Goal: Task Accomplishment & Management: Manage account settings

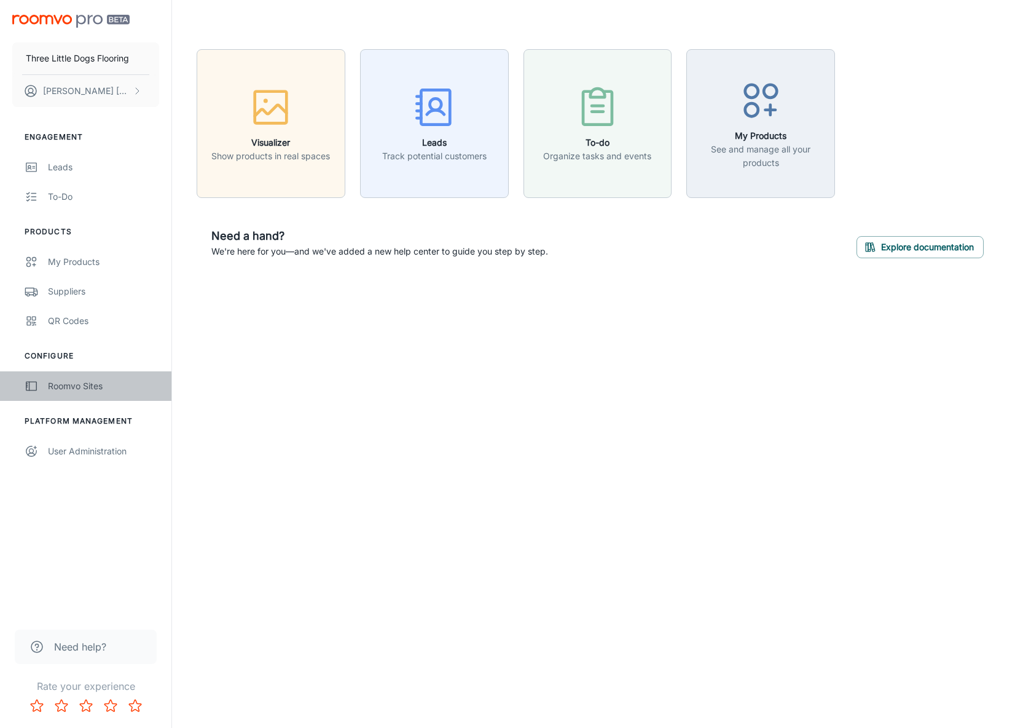
click at [80, 387] on div "Roomvo Sites" at bounding box center [103, 386] width 111 height 14
click at [84, 286] on div "Suppliers" at bounding box center [103, 291] width 111 height 14
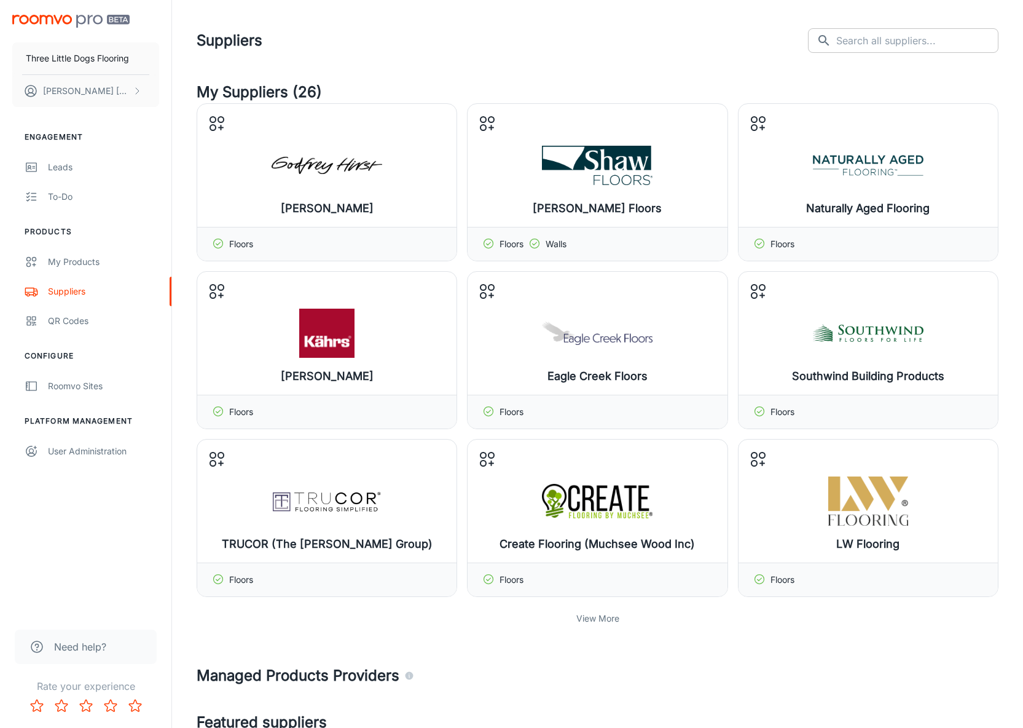
click at [920, 36] on input "text" at bounding box center [917, 40] width 162 height 25
type input "palmetto road"
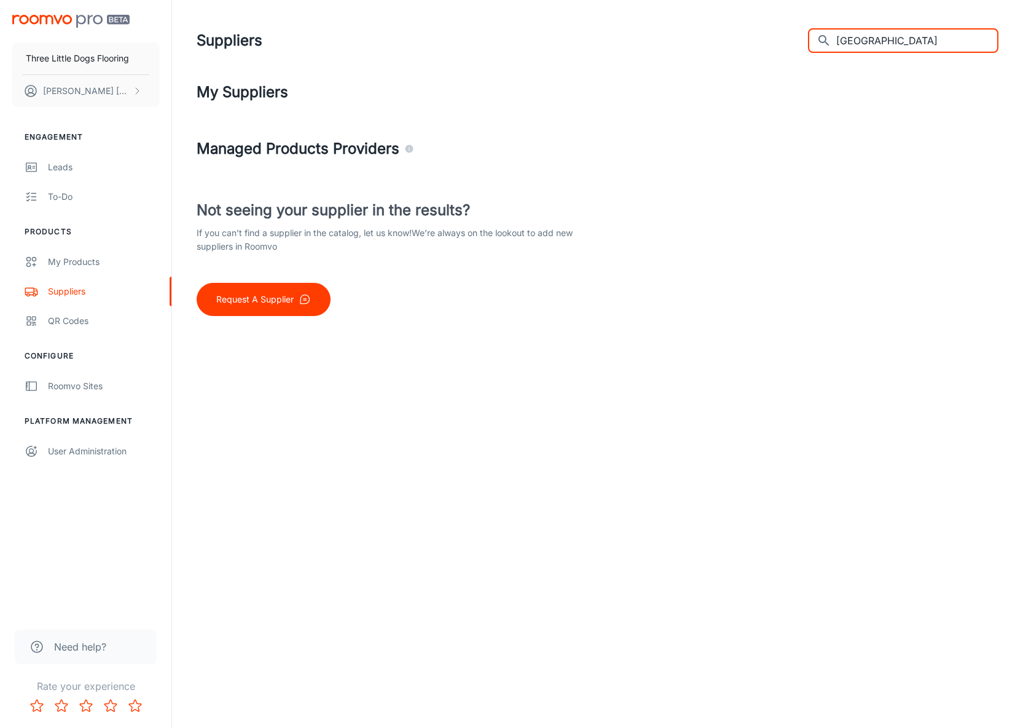
drag, startPoint x: 955, startPoint y: 39, endPoint x: 778, endPoint y: 17, distance: 178.3
click at [778, 17] on header "Suppliers ​ palmetto road ​" at bounding box center [597, 40] width 831 height 81
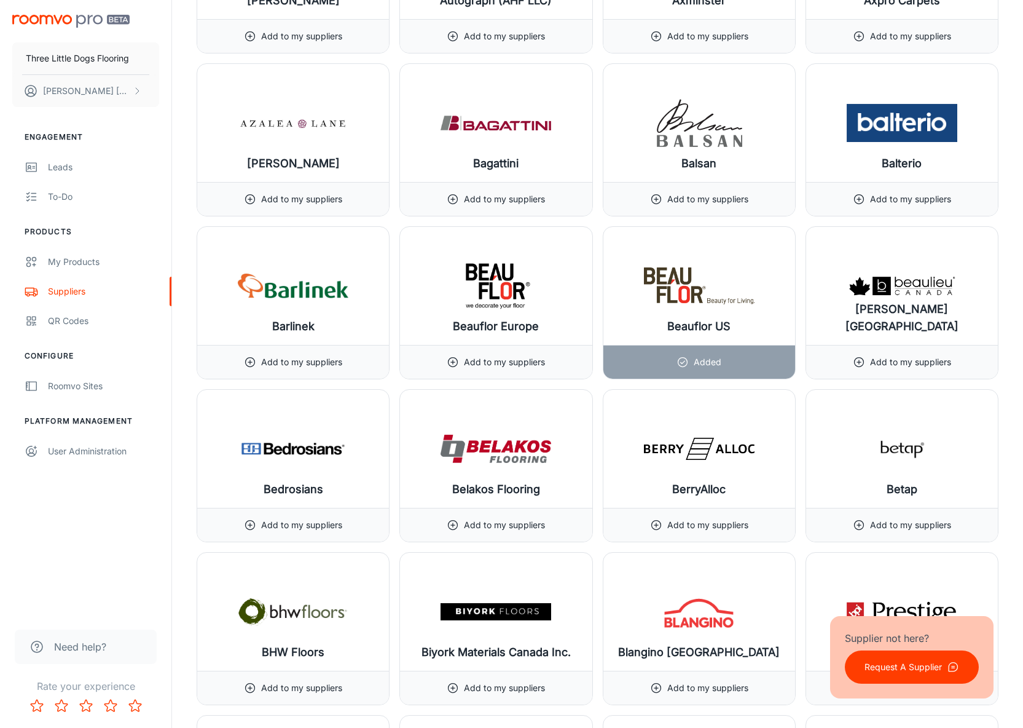
scroll to position [2258, 0]
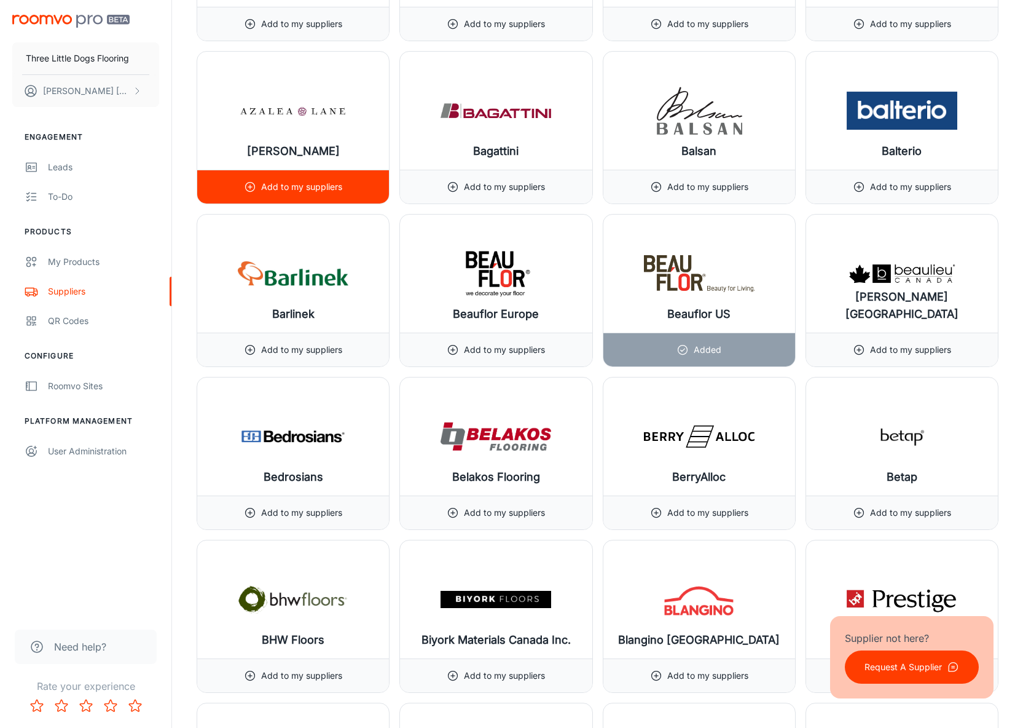
click at [267, 186] on p "Add to my suppliers" at bounding box center [301, 187] width 81 height 14
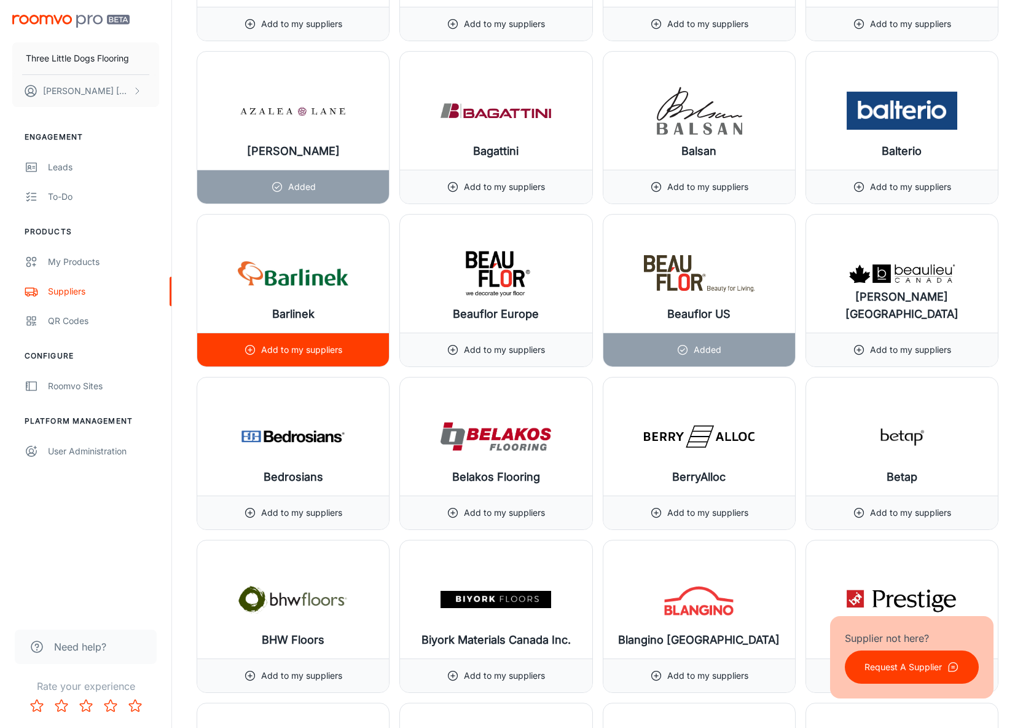
click at [291, 350] on p "Add to my suppliers" at bounding box center [301, 350] width 81 height 14
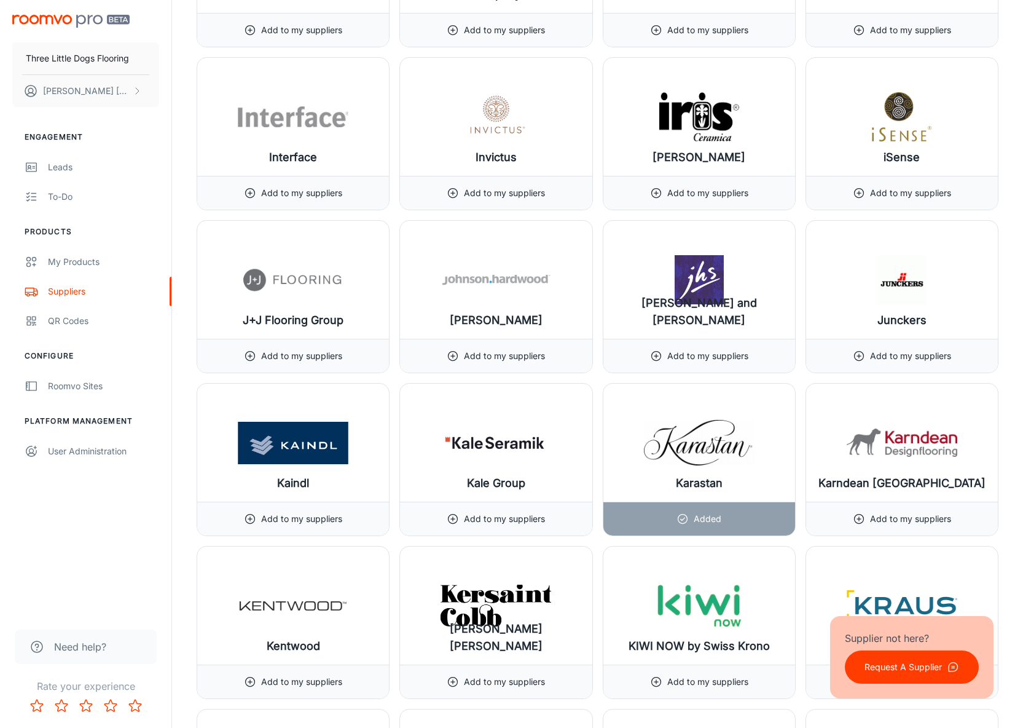
scroll to position [7951, 0]
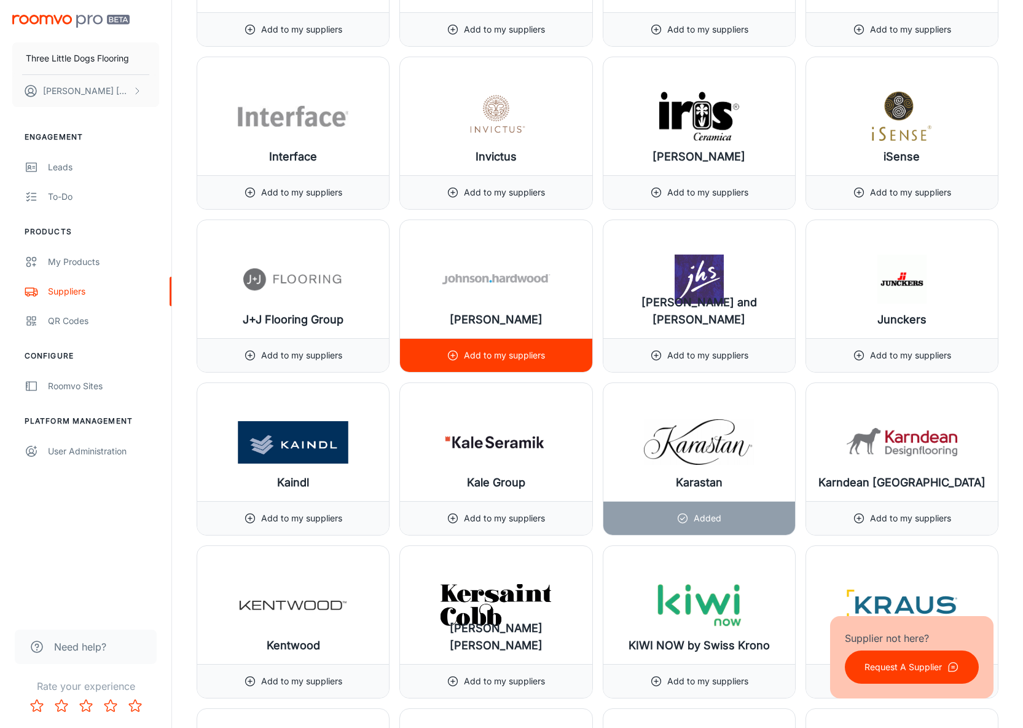
click at [521, 345] on div "Add to my suppliers" at bounding box center [496, 355] width 98 height 33
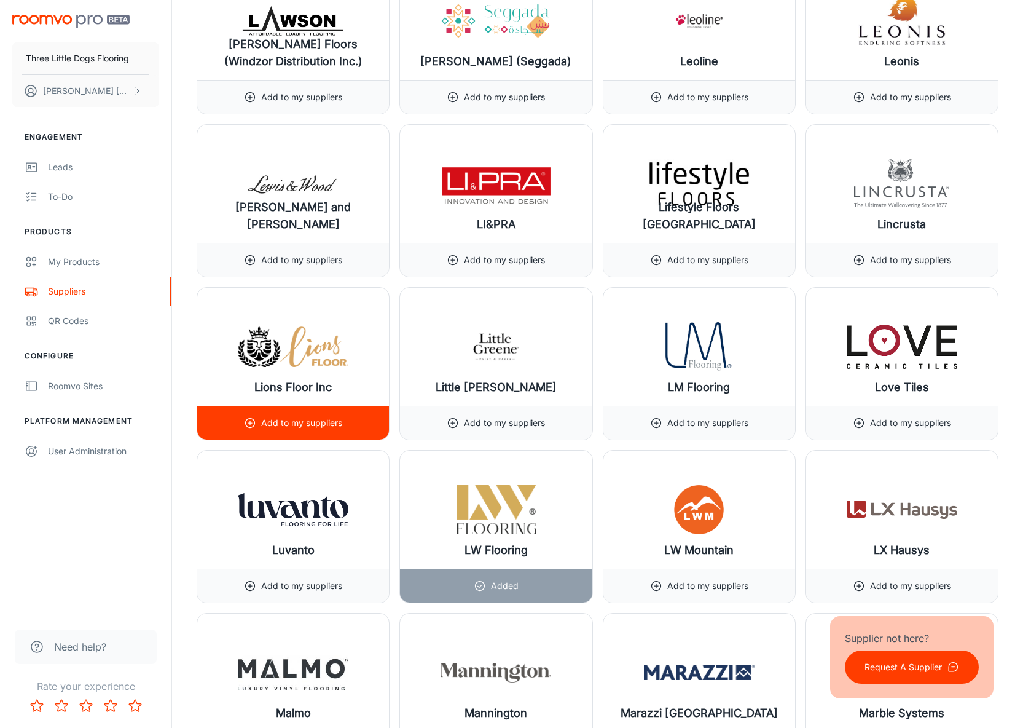
scroll to position [9187, 0]
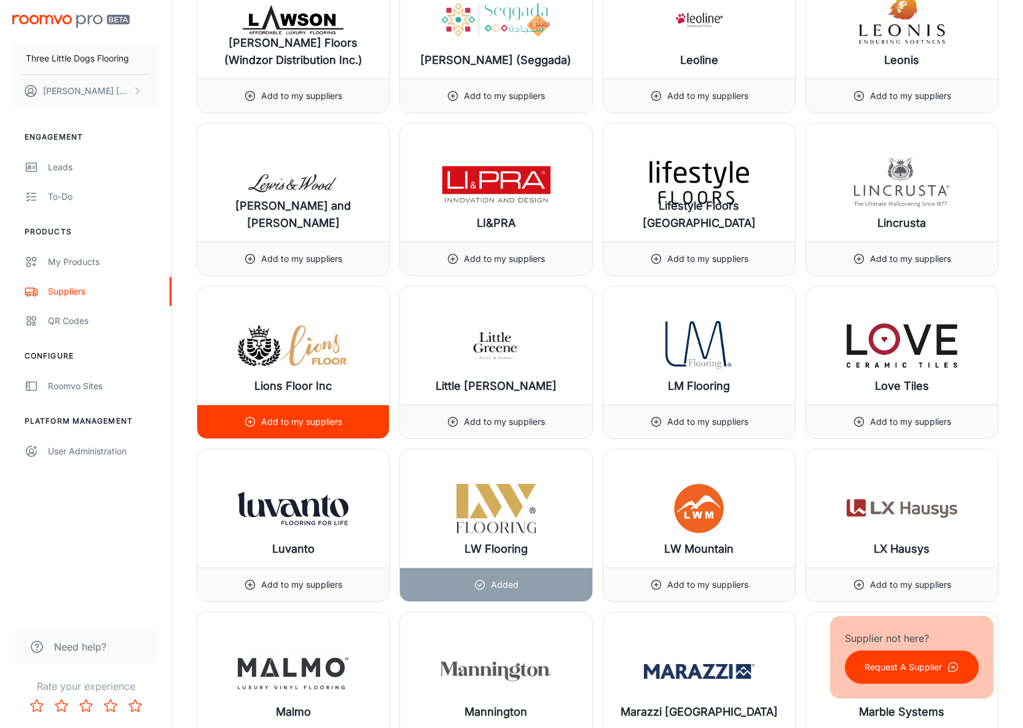
click at [348, 431] on div "Add to my suppliers" at bounding box center [293, 421] width 192 height 34
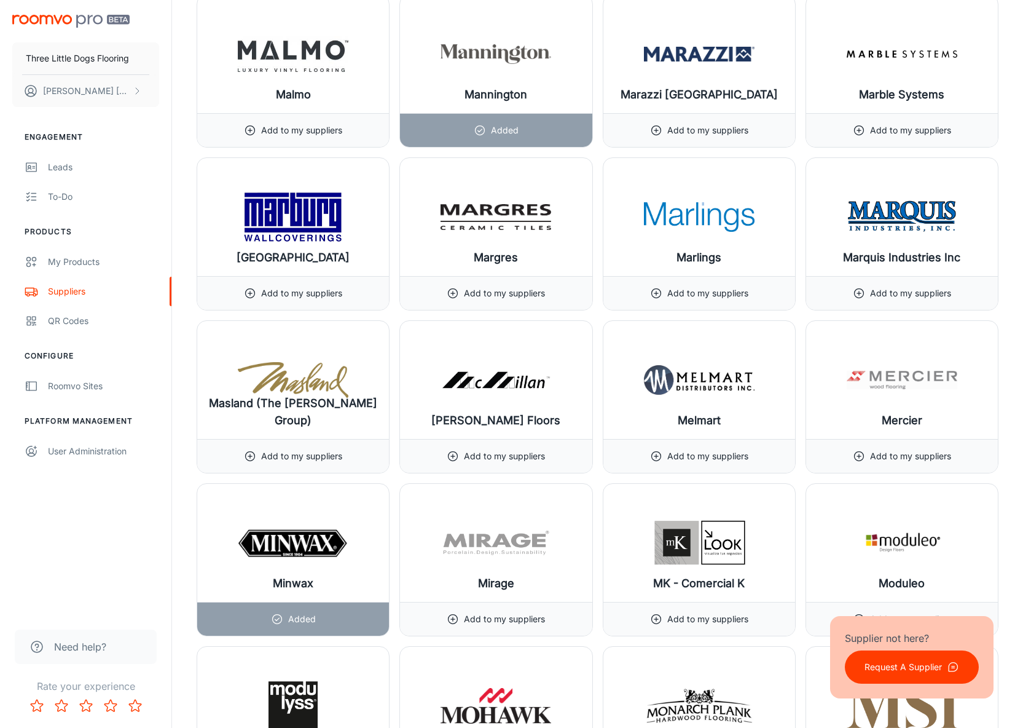
scroll to position [9806, 0]
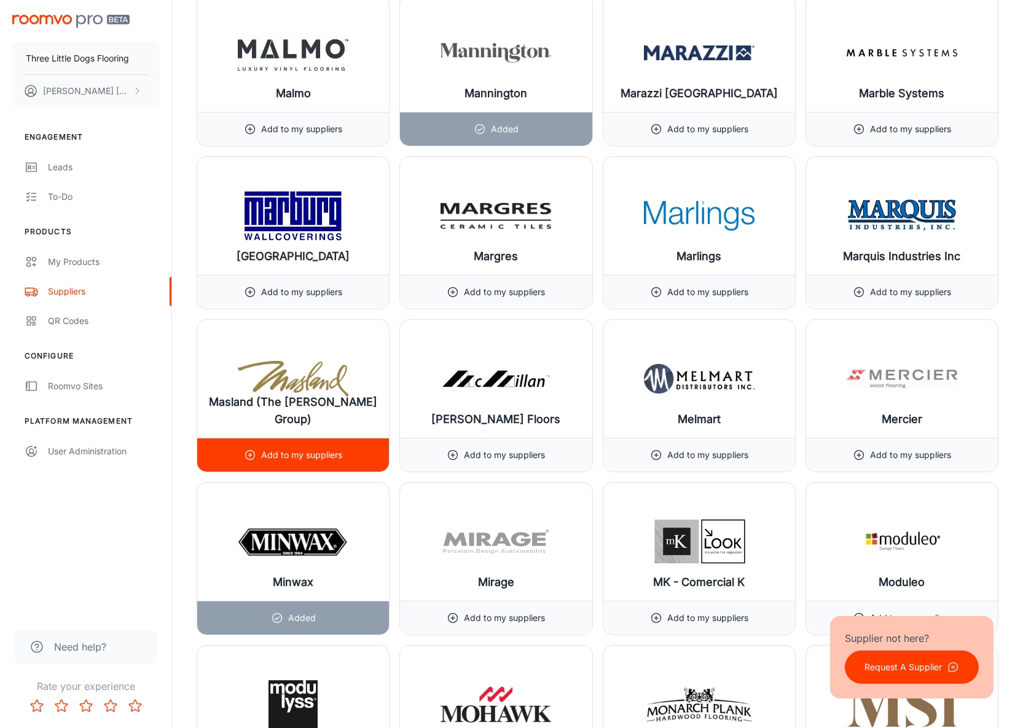
click at [340, 457] on p "Add to my suppliers" at bounding box center [301, 455] width 81 height 14
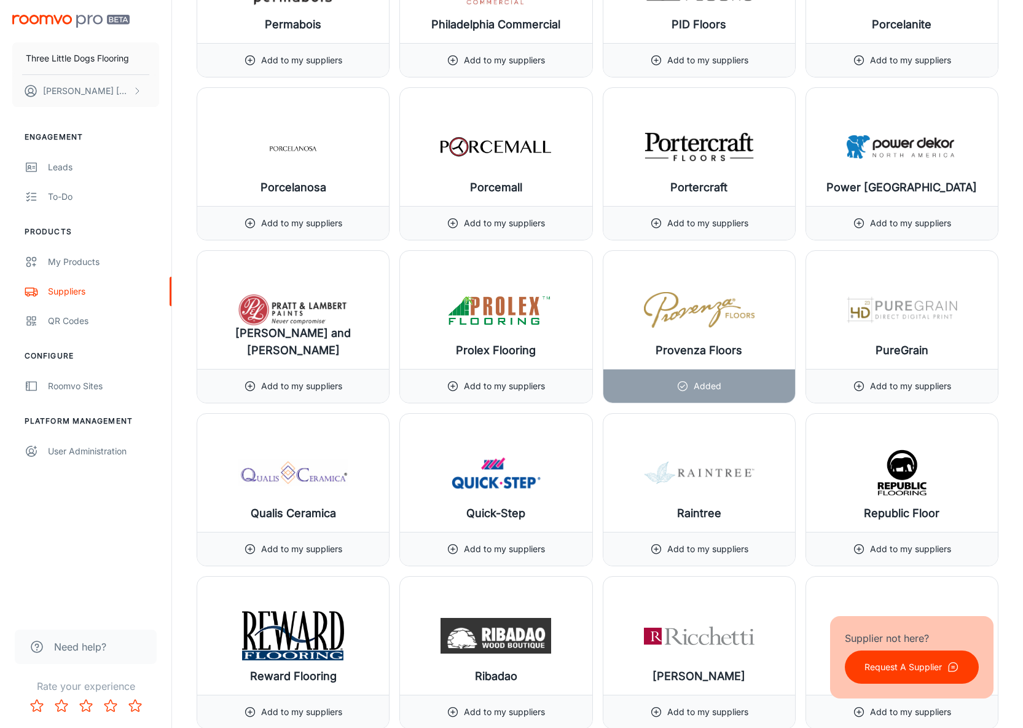
scroll to position [11993, 0]
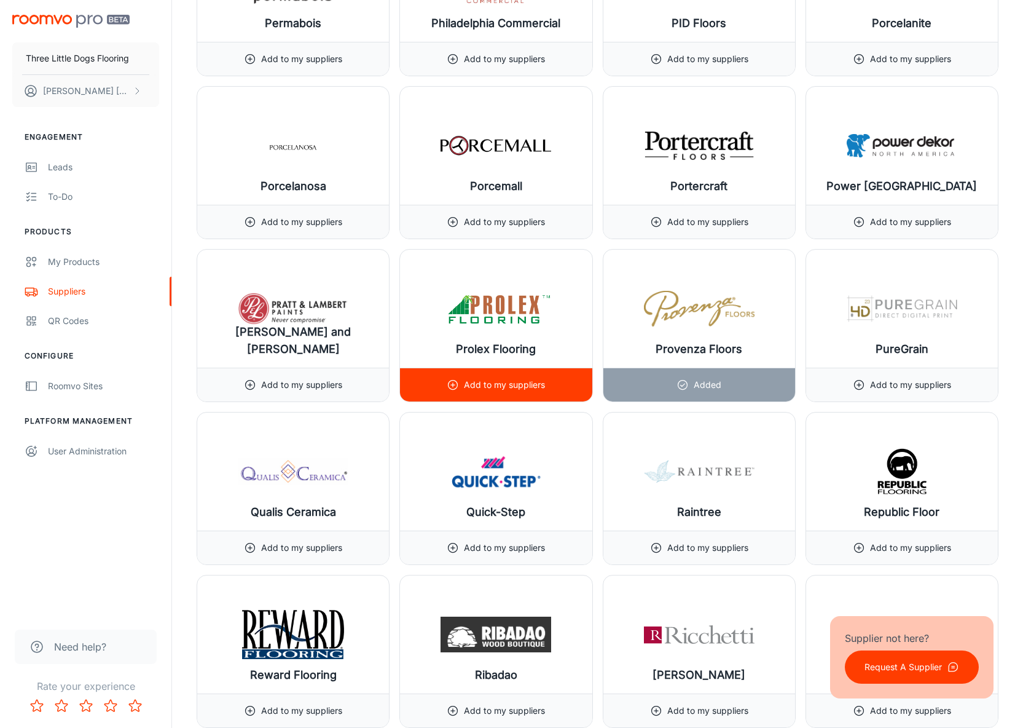
click at [495, 384] on p "Add to my suppliers" at bounding box center [504, 385] width 81 height 14
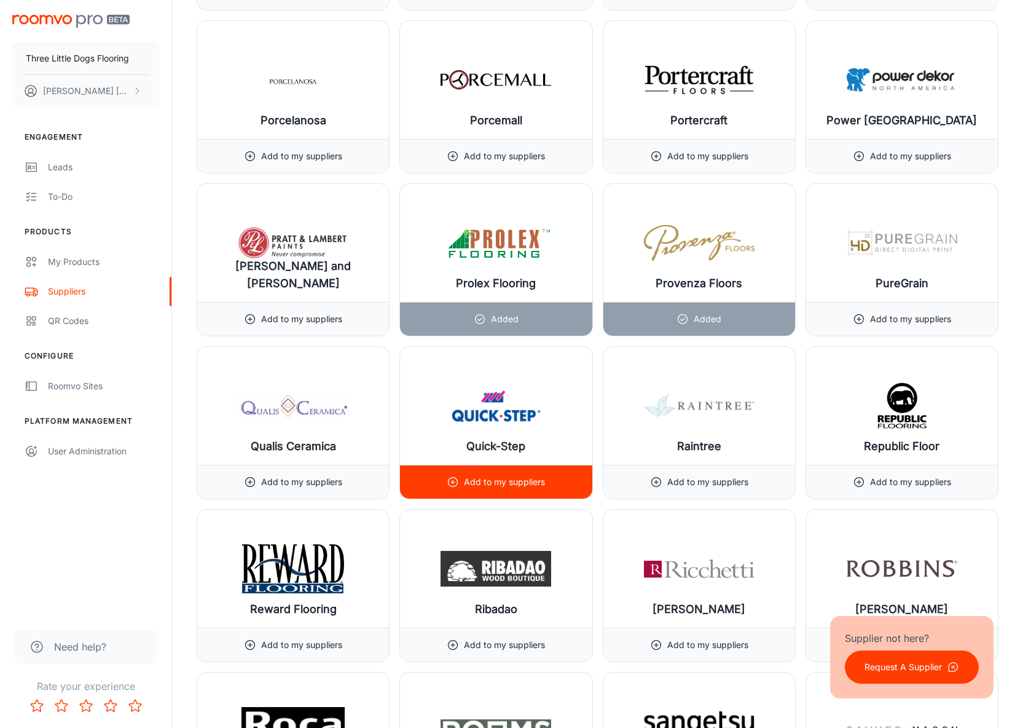
scroll to position [12062, 0]
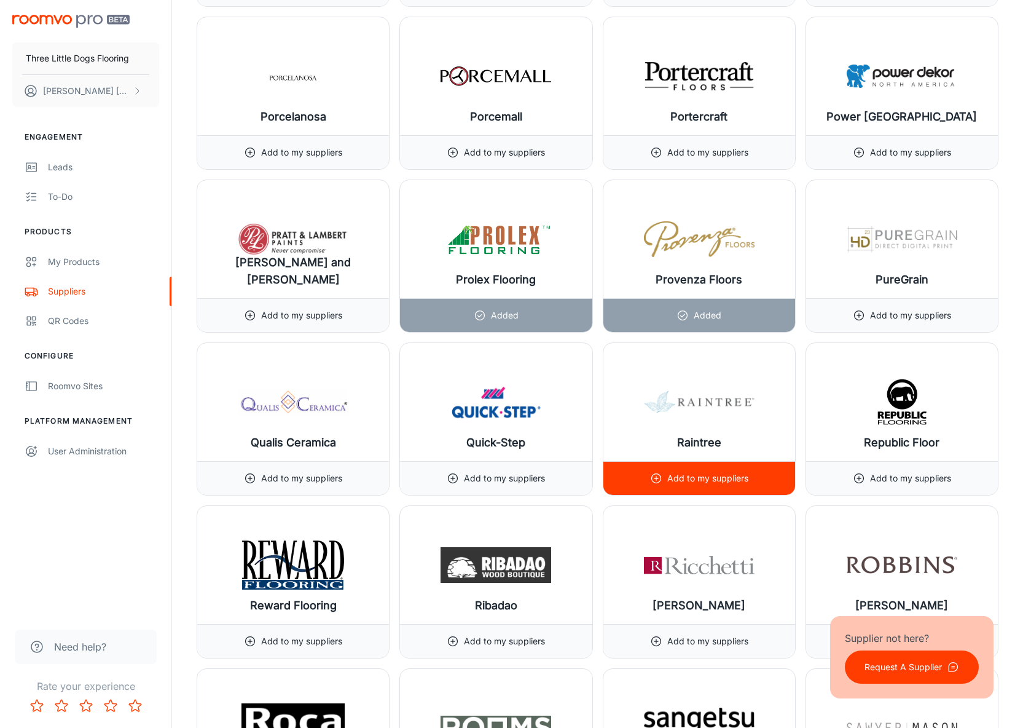
click at [716, 482] on p "Add to my suppliers" at bounding box center [707, 478] width 81 height 14
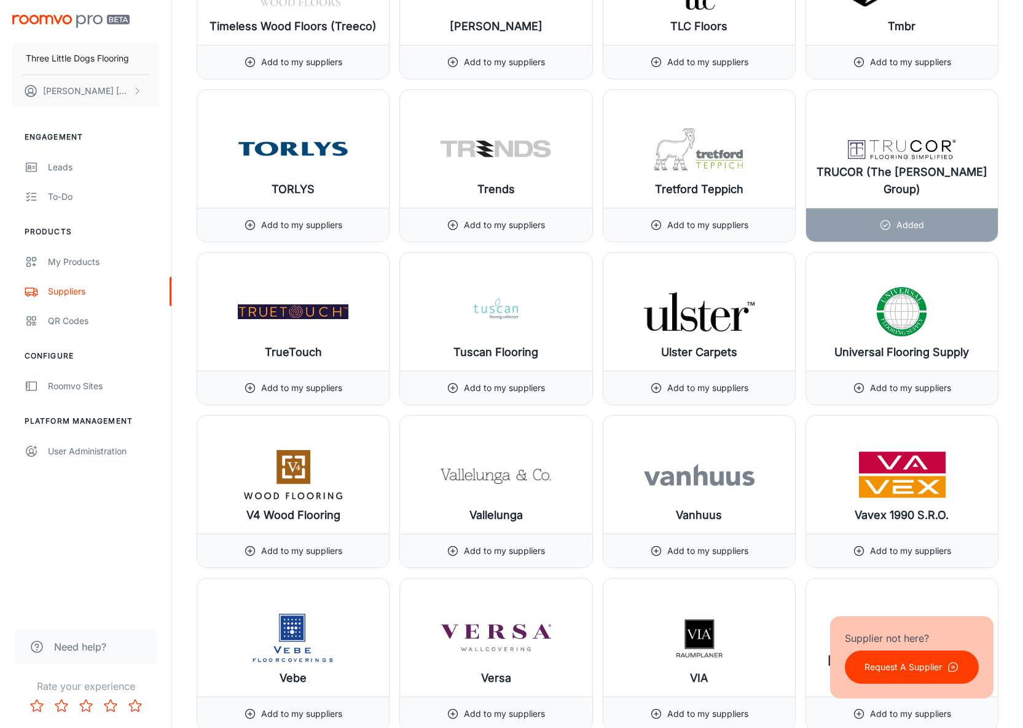
scroll to position [14108, 0]
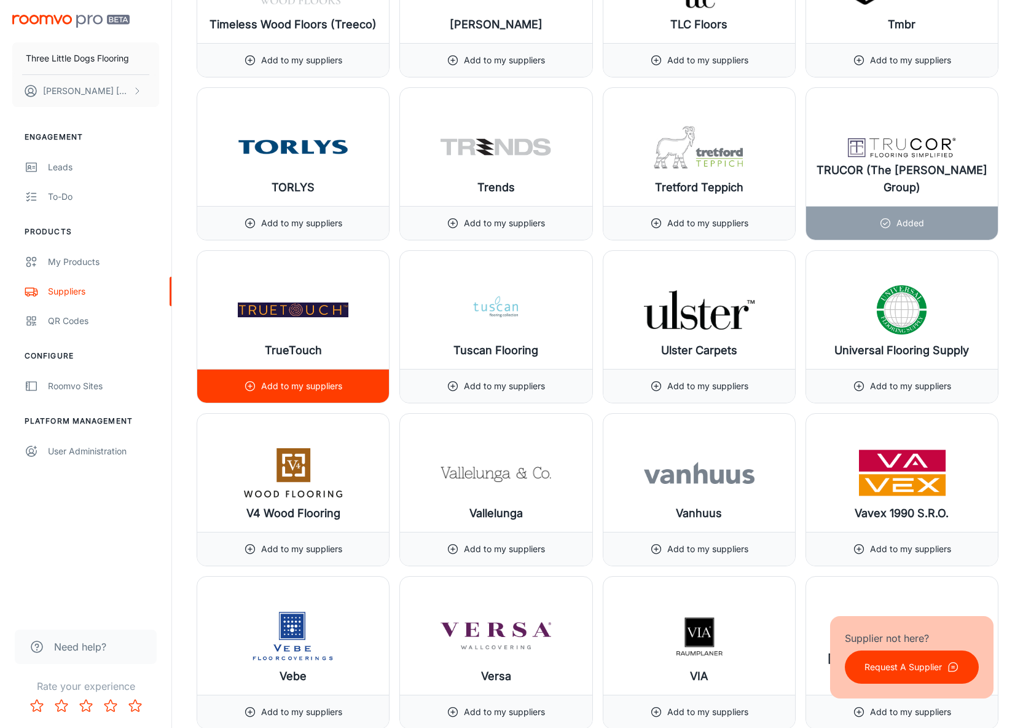
click at [339, 382] on p "Add to my suppliers" at bounding box center [301, 386] width 81 height 14
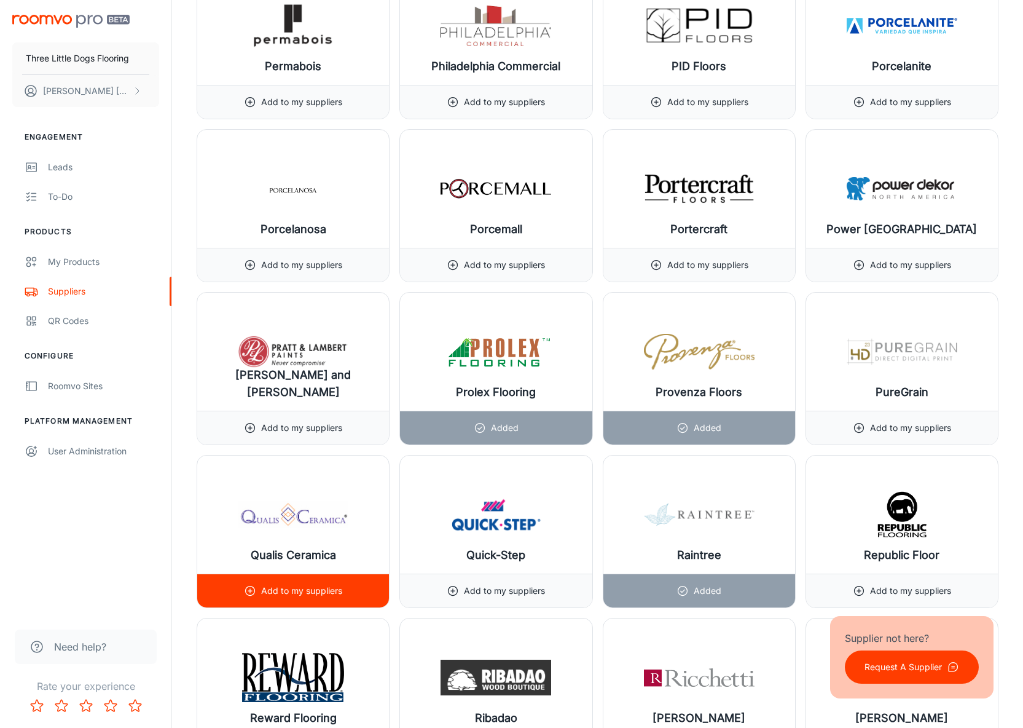
scroll to position [11948, 0]
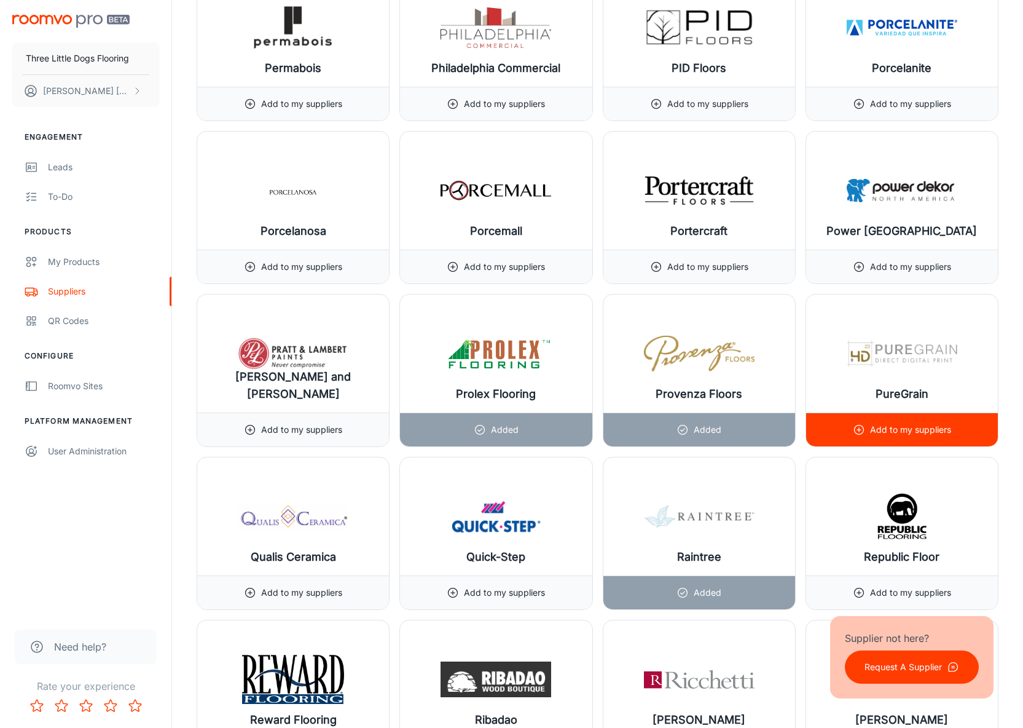
click at [876, 435] on p "Add to my suppliers" at bounding box center [910, 430] width 81 height 14
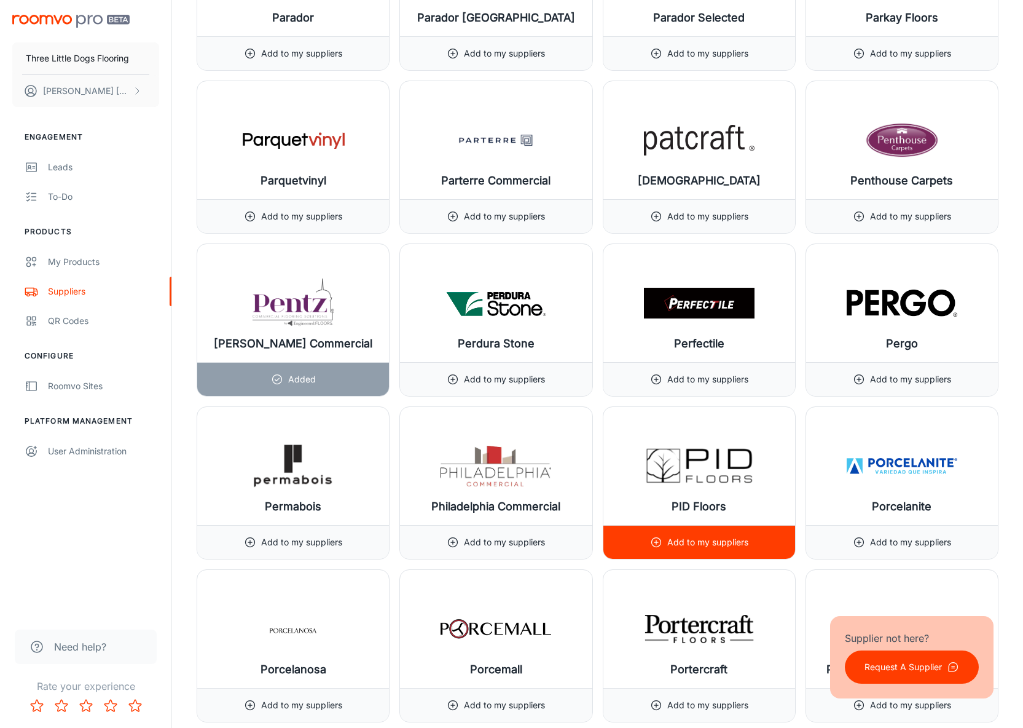
scroll to position [11503, 0]
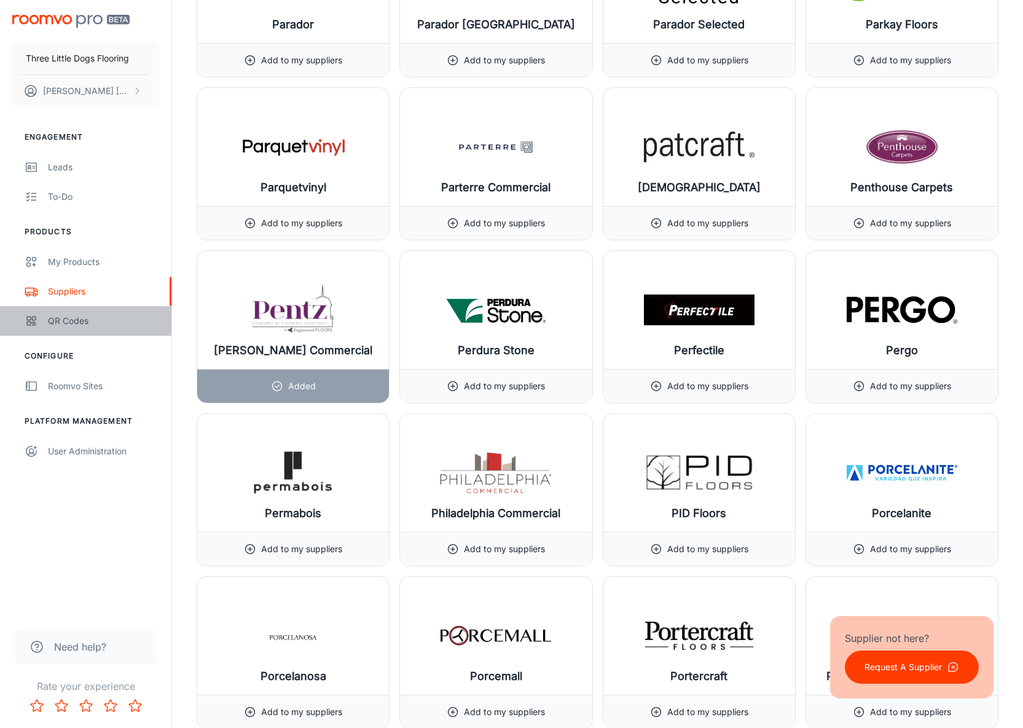
click at [47, 320] on link "QR Codes" at bounding box center [85, 320] width 171 height 29
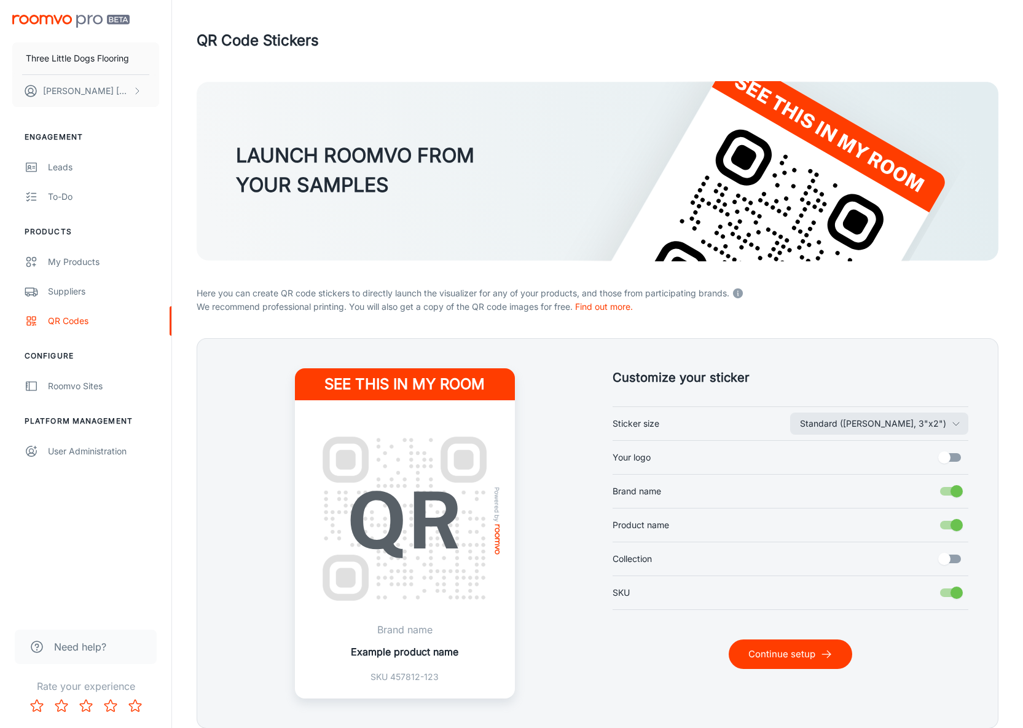
scroll to position [50, 0]
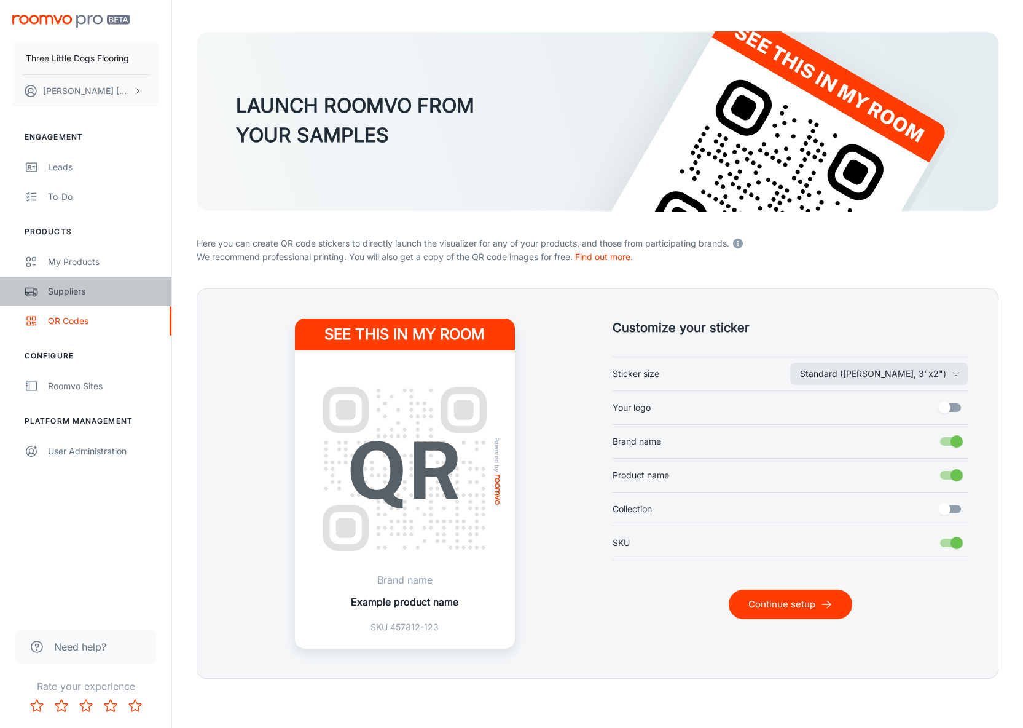
click at [68, 296] on div "Suppliers" at bounding box center [103, 291] width 111 height 14
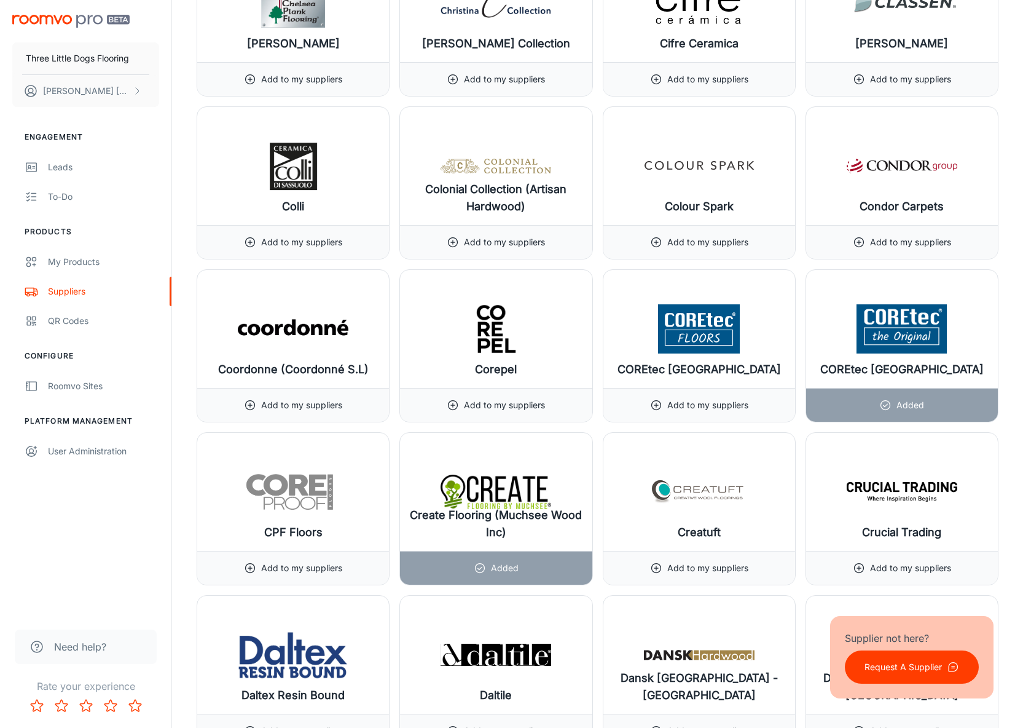
scroll to position [3995, 0]
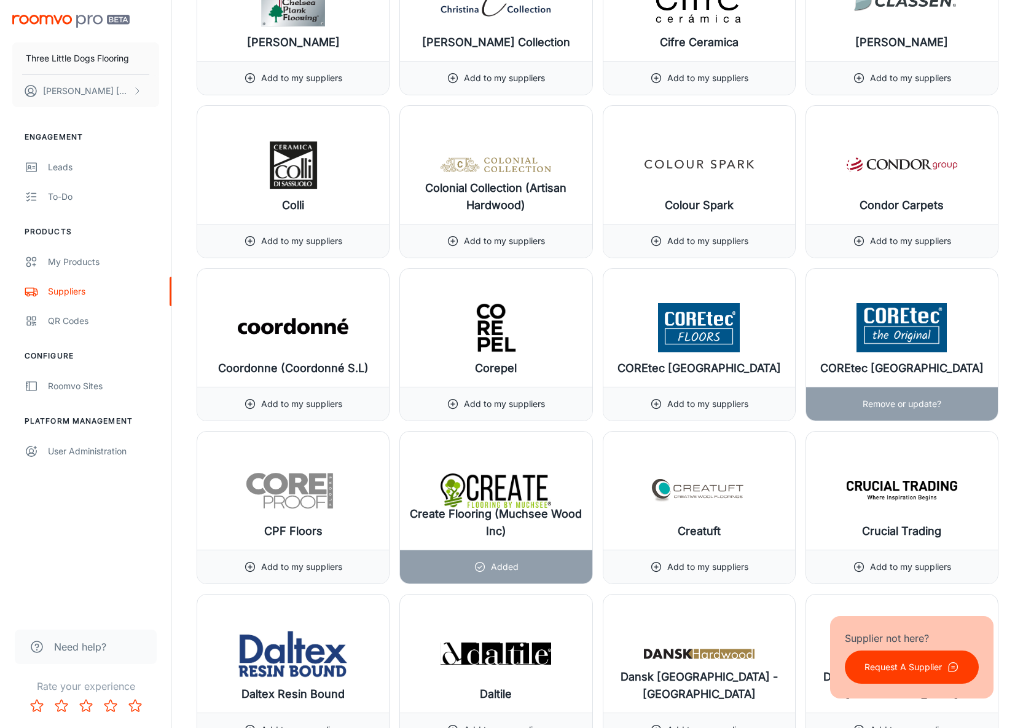
click at [940, 408] on p "Remove or update?" at bounding box center [902, 404] width 79 height 14
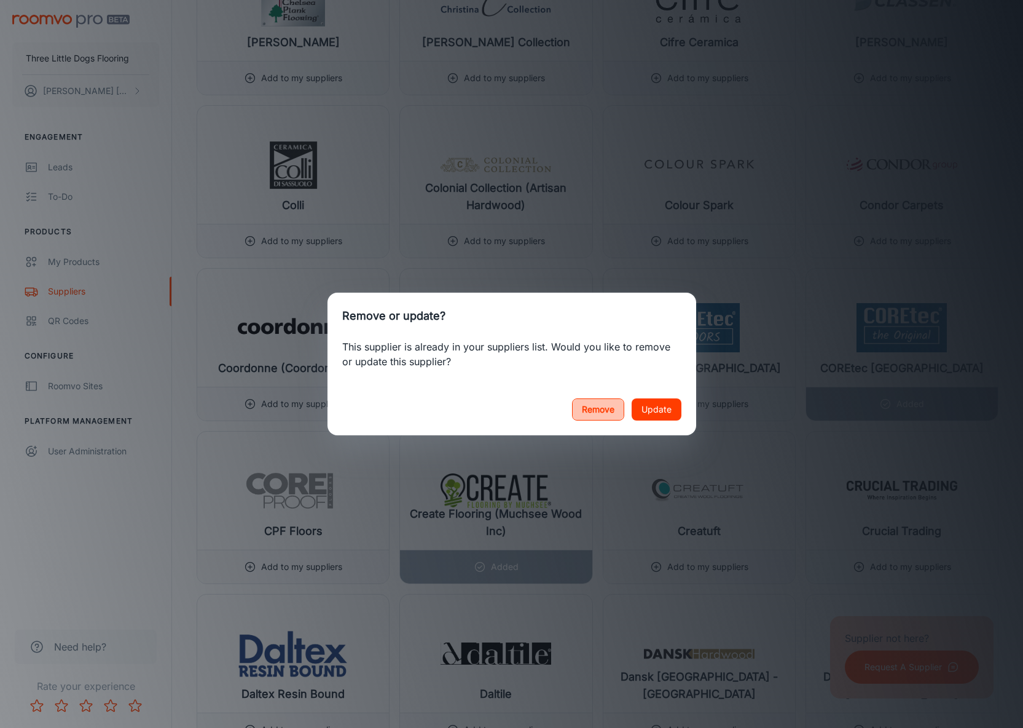
click at [591, 407] on button "Remove" at bounding box center [598, 409] width 52 height 22
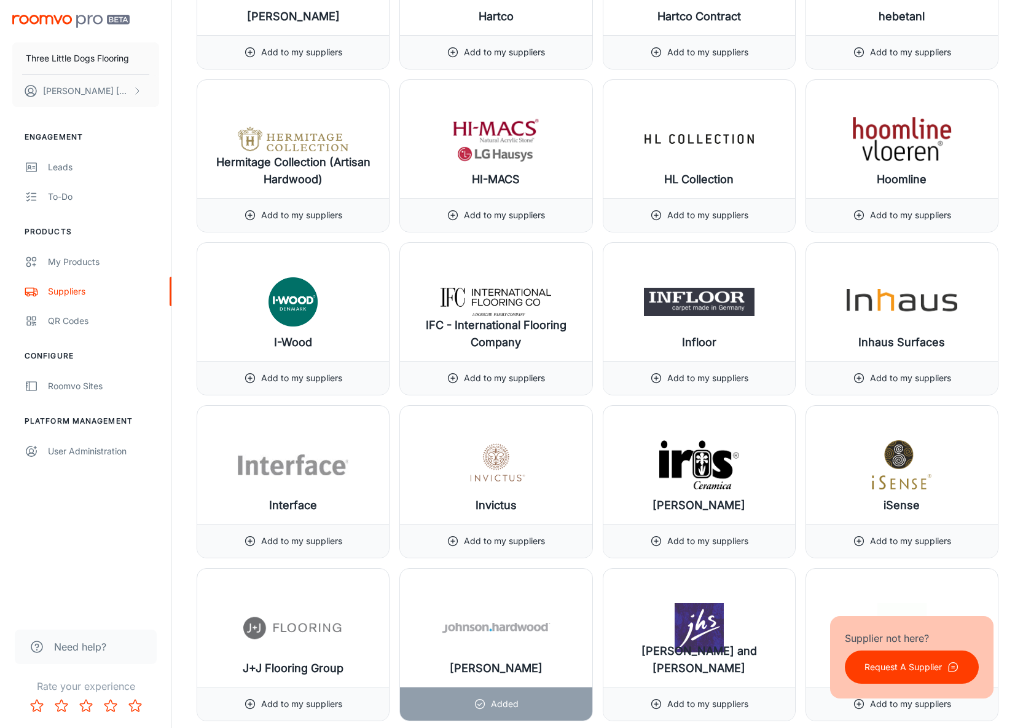
scroll to position [7639, 0]
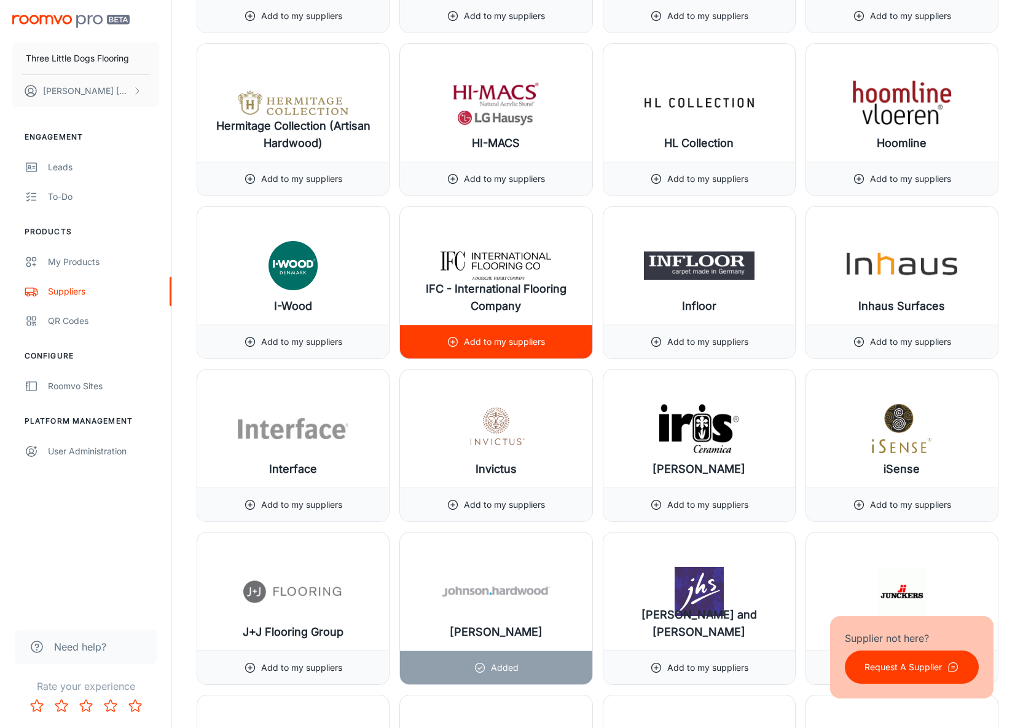
click at [531, 337] on p "Add to my suppliers" at bounding box center [504, 342] width 81 height 14
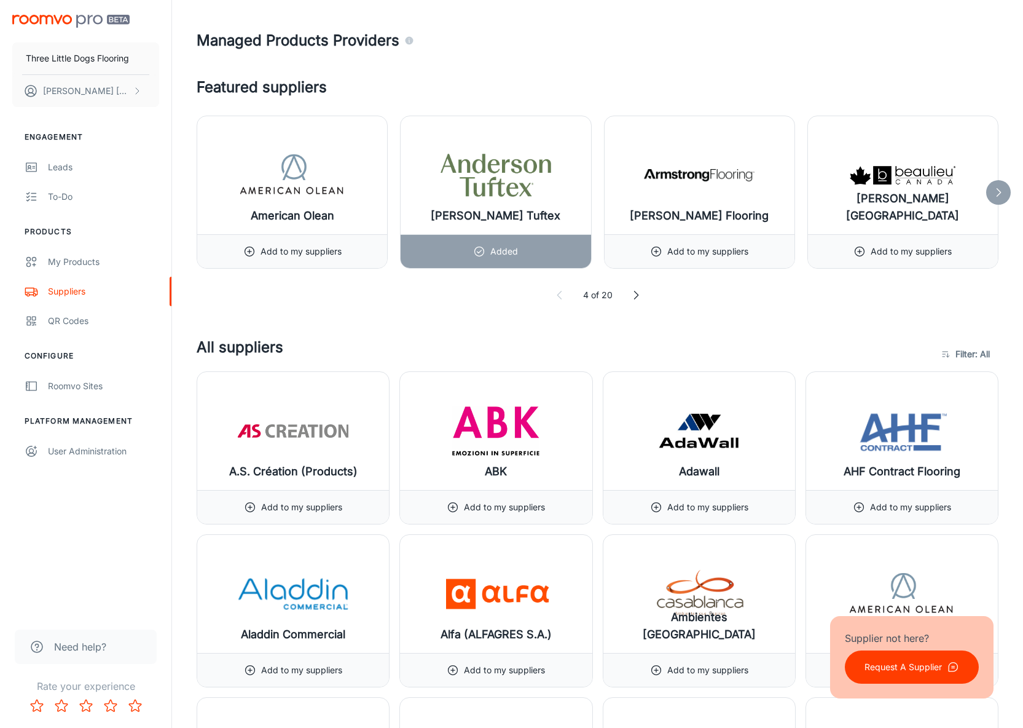
scroll to position [0, 0]
